Goal: Check status: Check status

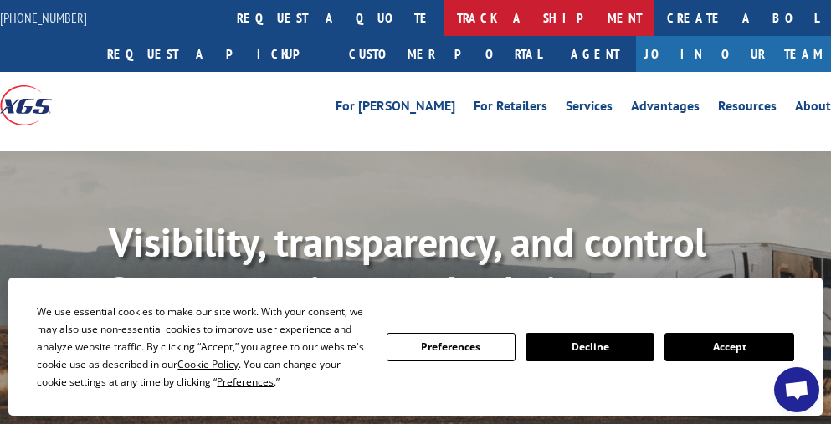
click at [444, 18] on link "track a shipment" at bounding box center [549, 18] width 210 height 36
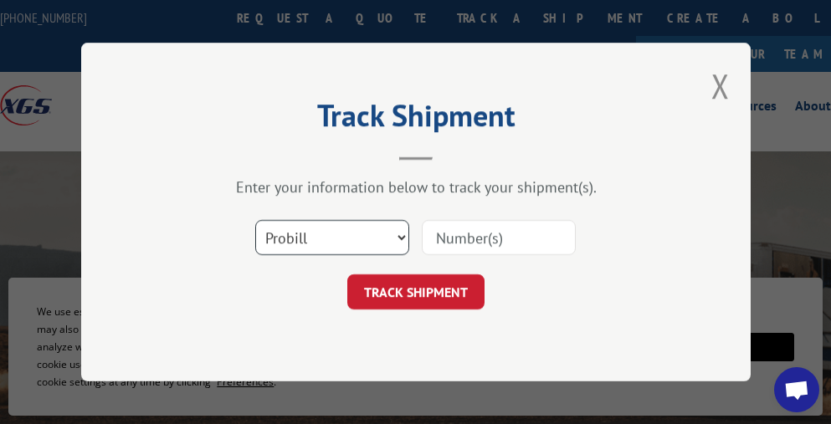
click at [396, 238] on select "Select category... Probill BOL PO" at bounding box center [332, 237] width 154 height 35
select select "bol"
click at [255, 220] on select "Select category... Probill BOL PO" at bounding box center [332, 237] width 154 height 35
click at [519, 238] on input at bounding box center [499, 237] width 154 height 35
type input "0910994"
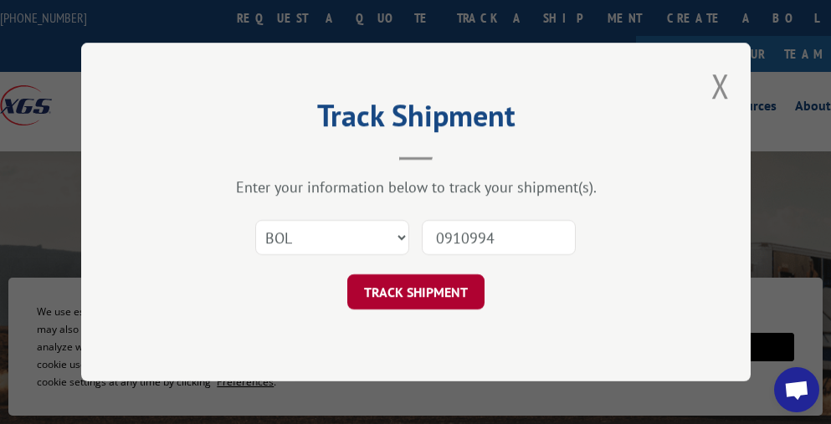
click at [463, 294] on button "TRACK SHIPMENT" at bounding box center [415, 291] width 137 height 35
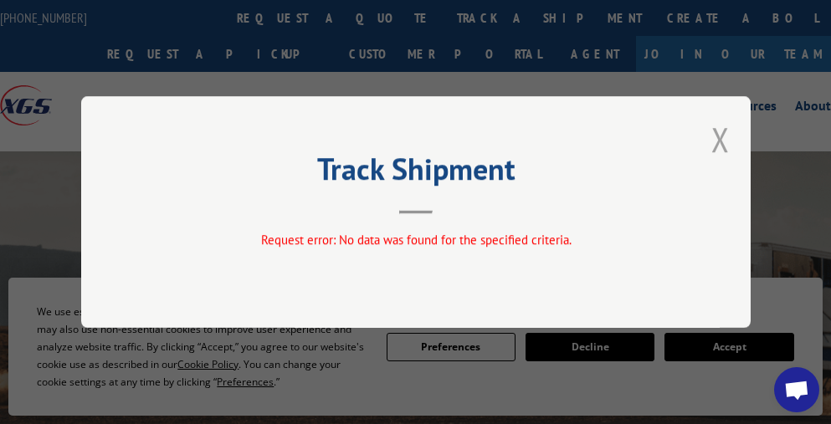
click at [718, 143] on button "Close modal" at bounding box center [720, 139] width 18 height 44
